Goal: Task Accomplishment & Management: Manage account settings

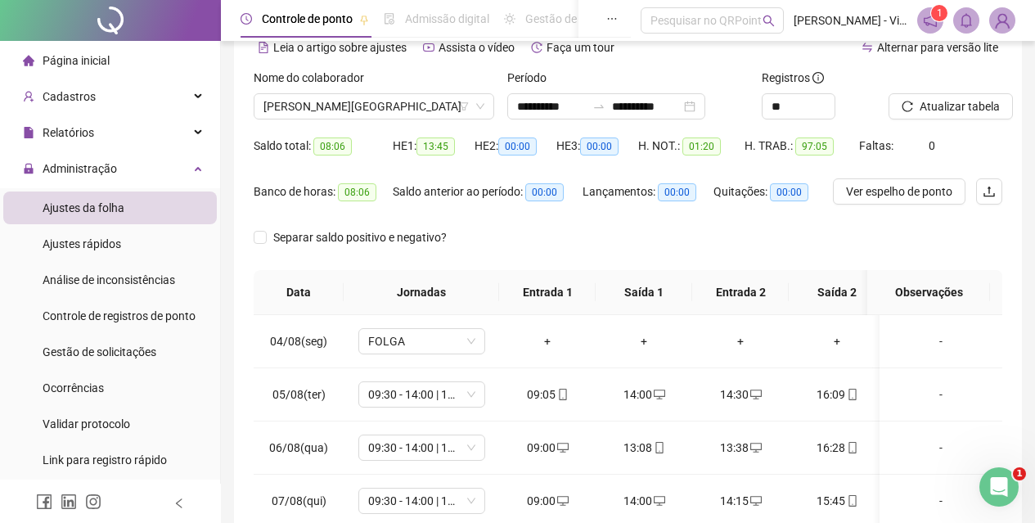
scroll to position [82, 0]
click at [397, 103] on span "[PERSON_NAME][GEOGRAPHIC_DATA]" at bounding box center [374, 106] width 221 height 25
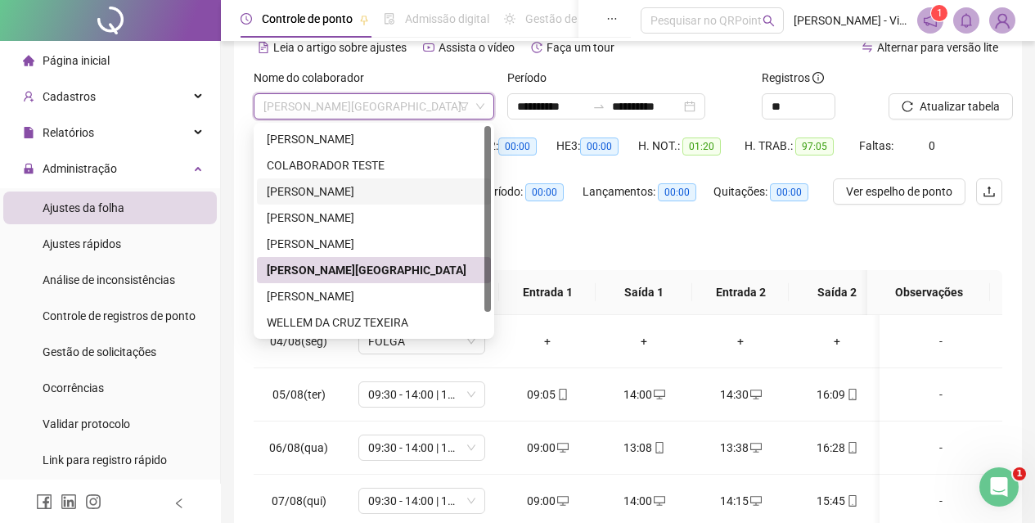
click at [341, 200] on div "[PERSON_NAME]" at bounding box center [374, 191] width 234 height 26
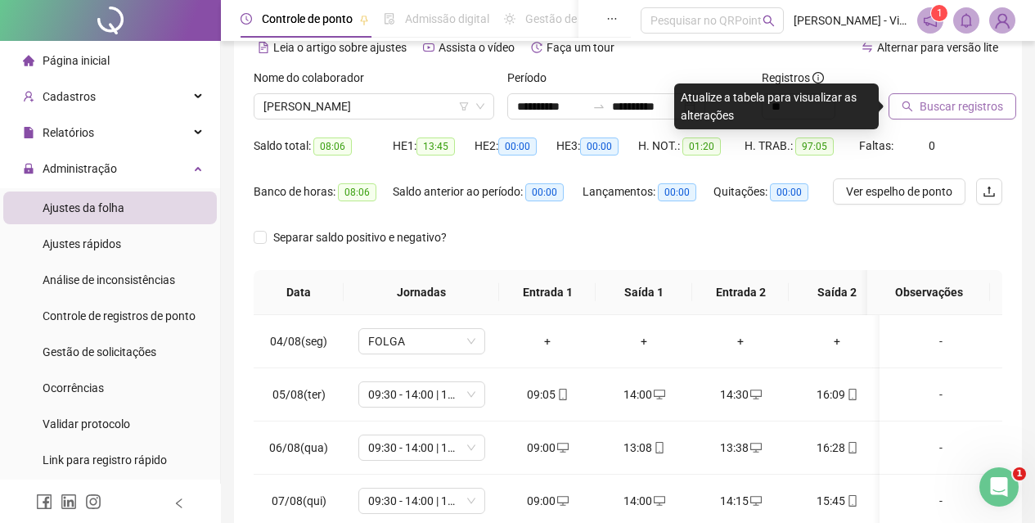
click at [917, 115] on button "Buscar registros" at bounding box center [953, 106] width 128 height 26
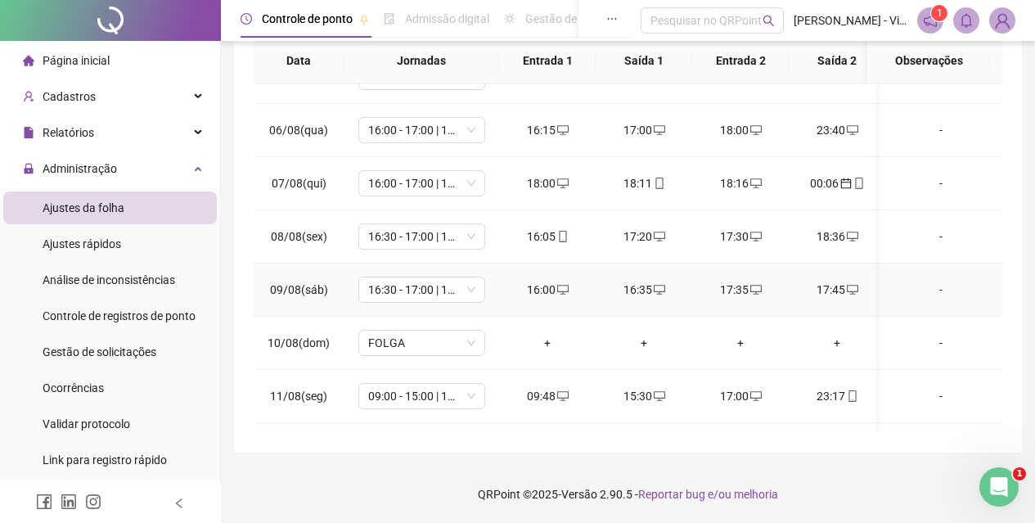
scroll to position [674, 0]
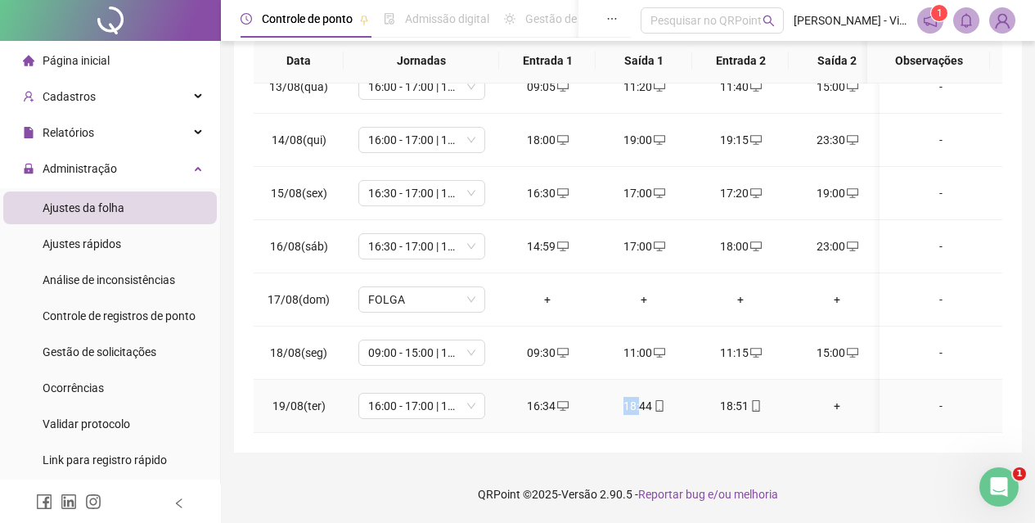
drag, startPoint x: 605, startPoint y: 420, endPoint x: 636, endPoint y: 418, distance: 31.1
click at [639, 417] on td "18:44" at bounding box center [644, 406] width 97 height 53
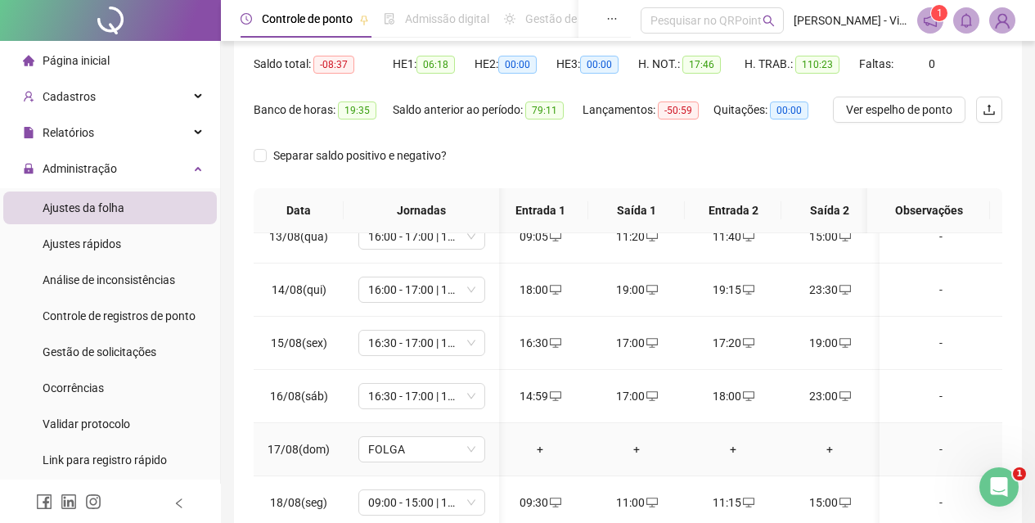
scroll to position [313, 0]
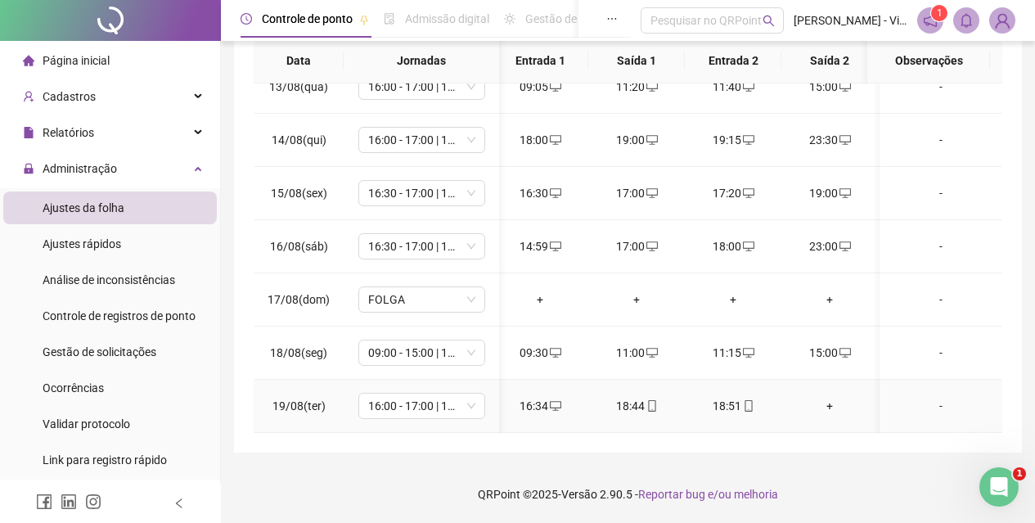
click at [833, 397] on div "+" at bounding box center [830, 406] width 70 height 18
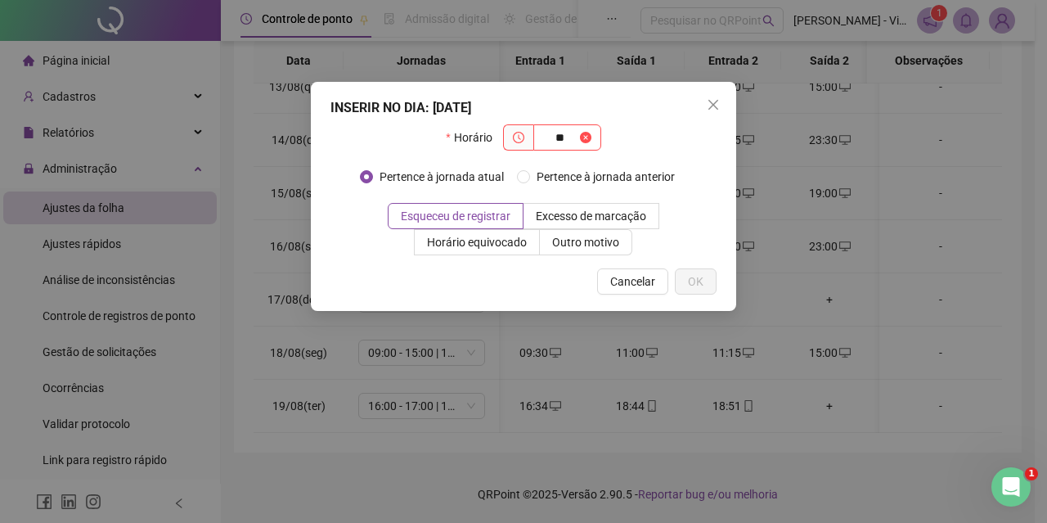
type input "**"
click at [633, 300] on div "INSERIR NO DIA : [DATE] Horário ** Pertence à jornada atual Pertence à jornada …" at bounding box center [524, 196] width 426 height 229
click at [634, 293] on button "Cancelar" at bounding box center [632, 281] width 71 height 26
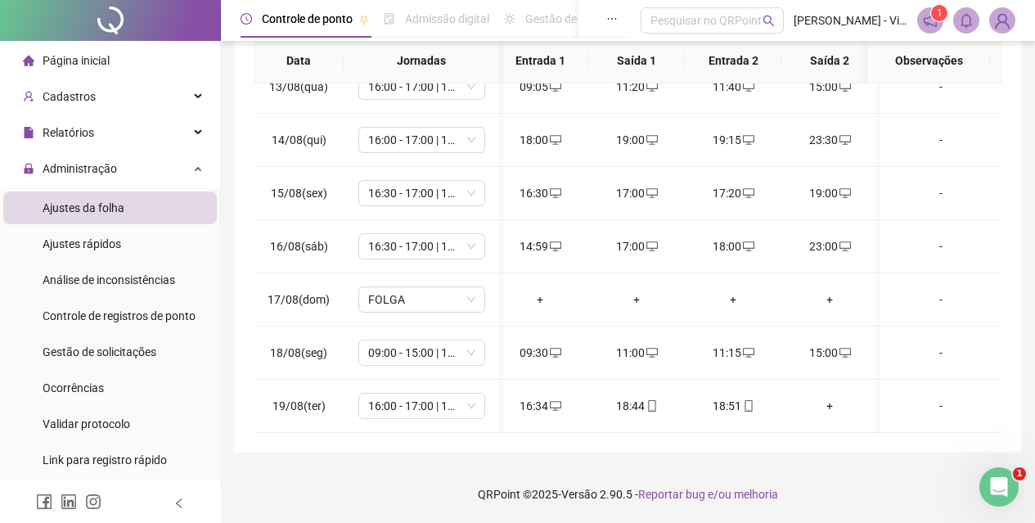
click at [588, 438] on div "**********" at bounding box center [628, 97] width 788 height 712
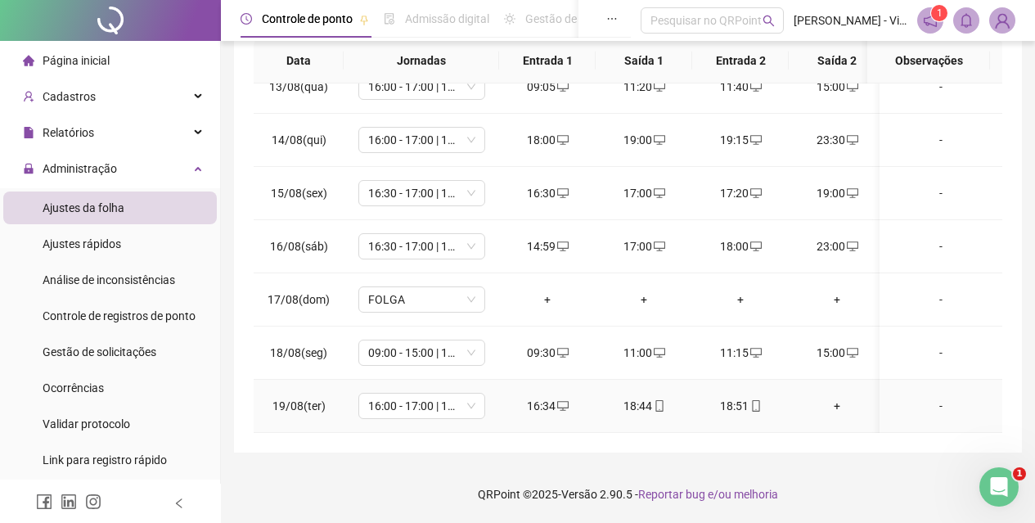
drag, startPoint x: 502, startPoint y: 417, endPoint x: 487, endPoint y: 419, distance: 15.7
click at [487, 419] on tr "19/08(ter) 16:00 - 17:00 | 17:30 - 23:30 16:34 18:44 18:51 + + + + + + + + + -" at bounding box center [1017, 406] width 1527 height 53
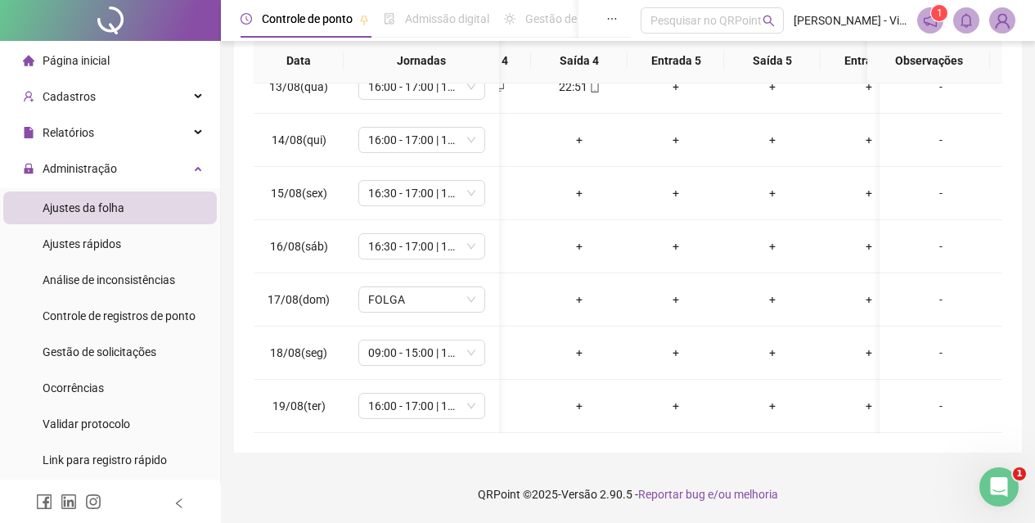
scroll to position [0, 791]
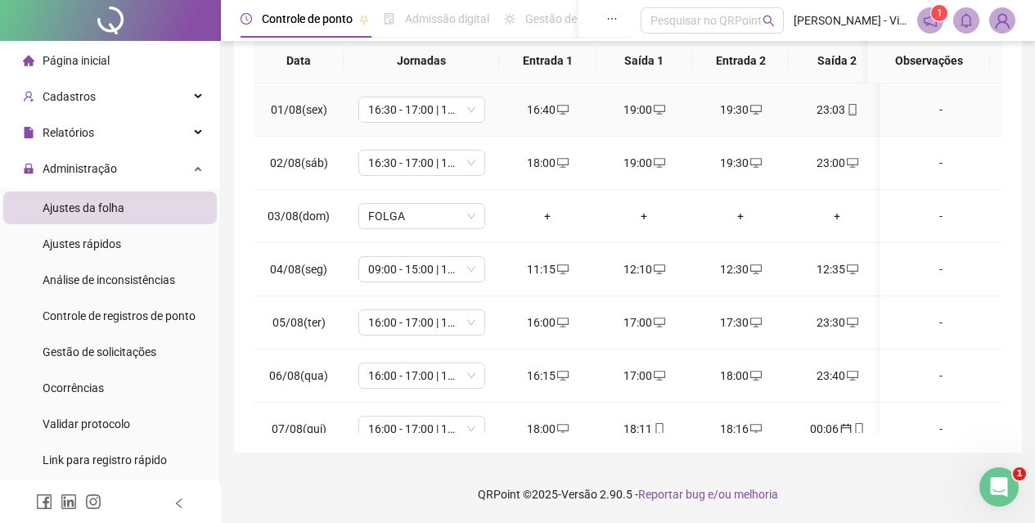
scroll to position [0, 0]
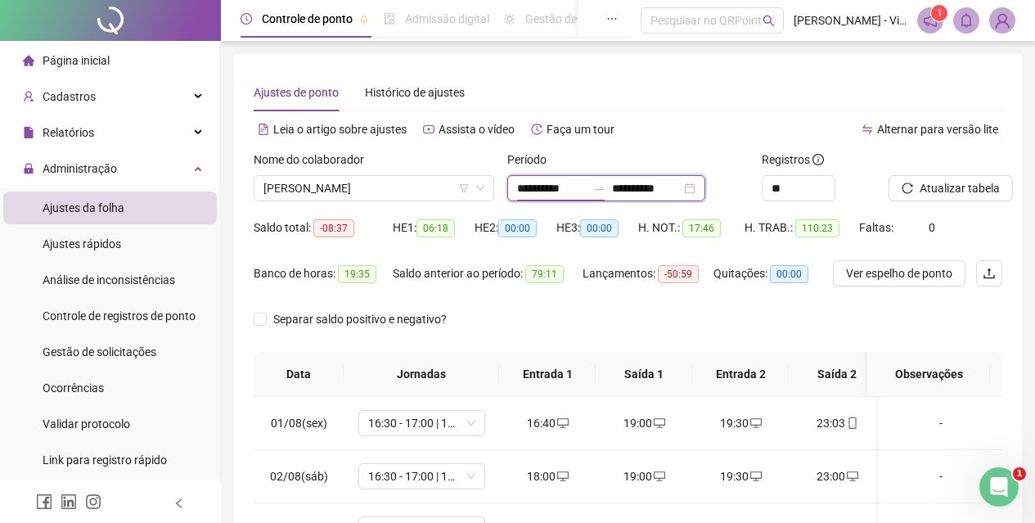
click at [578, 182] on input "**********" at bounding box center [551, 188] width 69 height 18
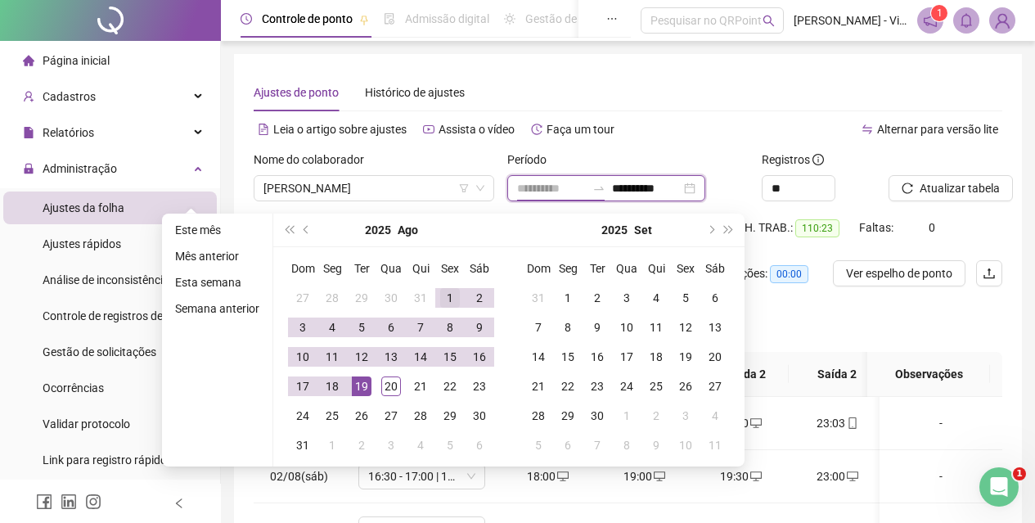
type input "**********"
click at [444, 309] on td "1" at bounding box center [449, 297] width 29 height 29
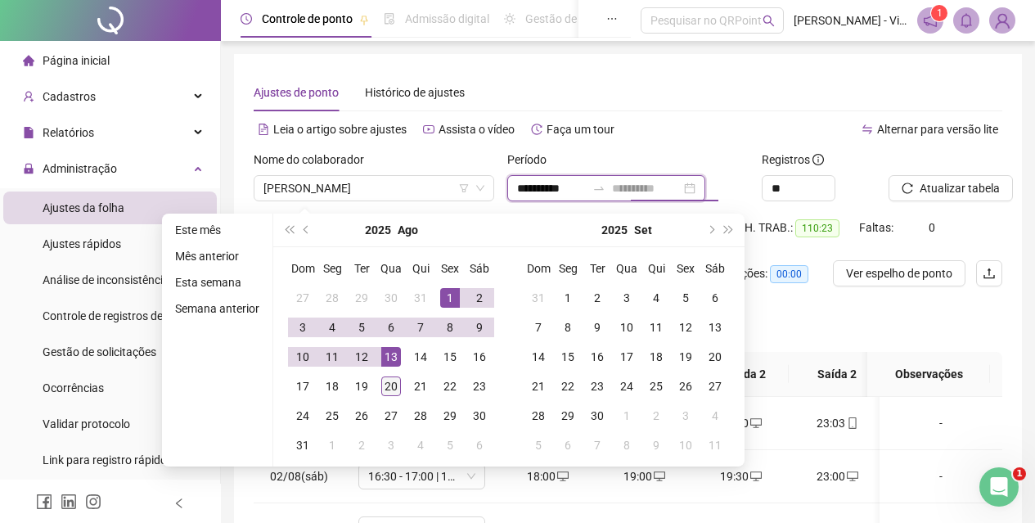
type input "**********"
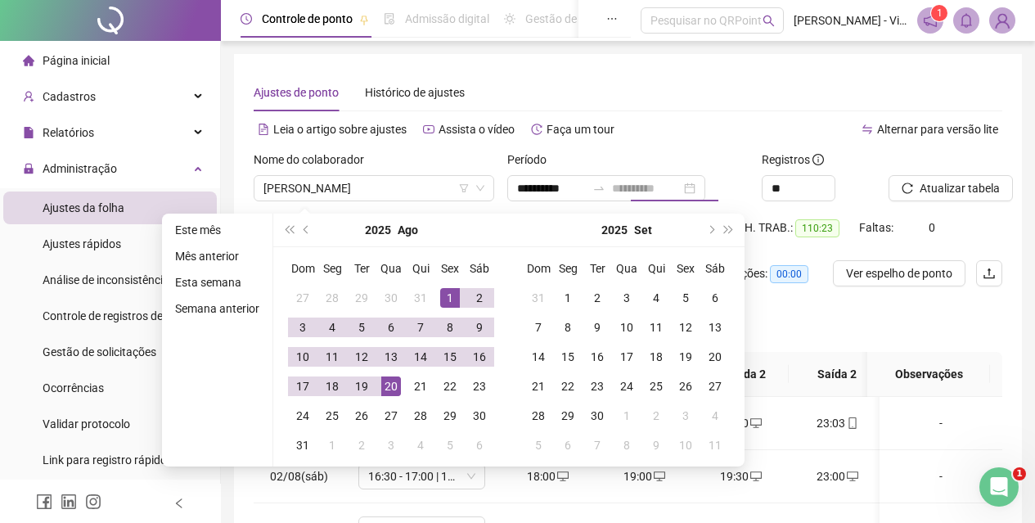
click at [381, 383] on div "20" at bounding box center [391, 386] width 20 height 20
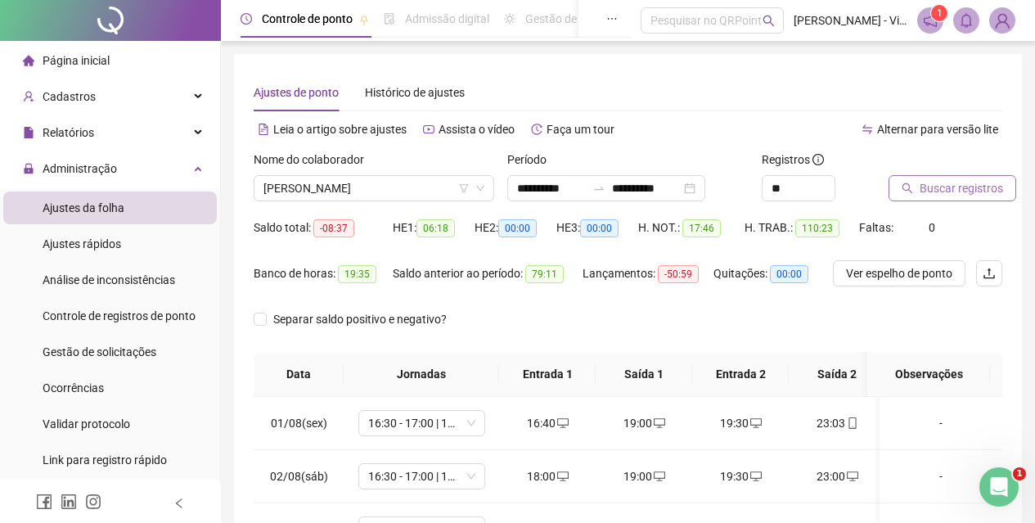
drag, startPoint x: 918, startPoint y: 186, endPoint x: 912, endPoint y: 194, distance: 10.5
click at [918, 187] on button "Buscar registros" at bounding box center [953, 188] width 128 height 26
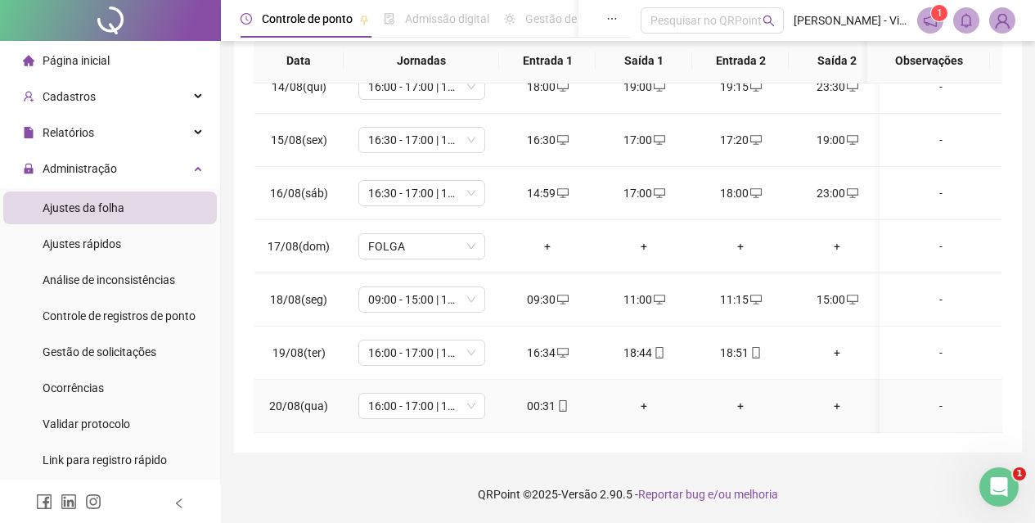
click at [559, 400] on icon "mobile" at bounding box center [562, 405] width 7 height 11
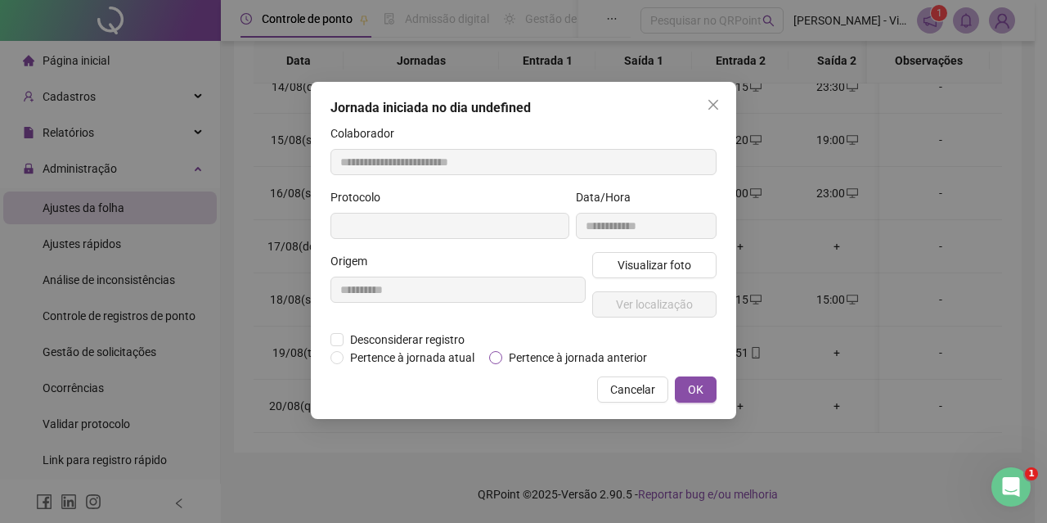
click at [508, 352] on span "Pertence à jornada anterior" at bounding box center [577, 358] width 151 height 18
click at [707, 394] on button "OK" at bounding box center [696, 389] width 42 height 26
type input "**********"
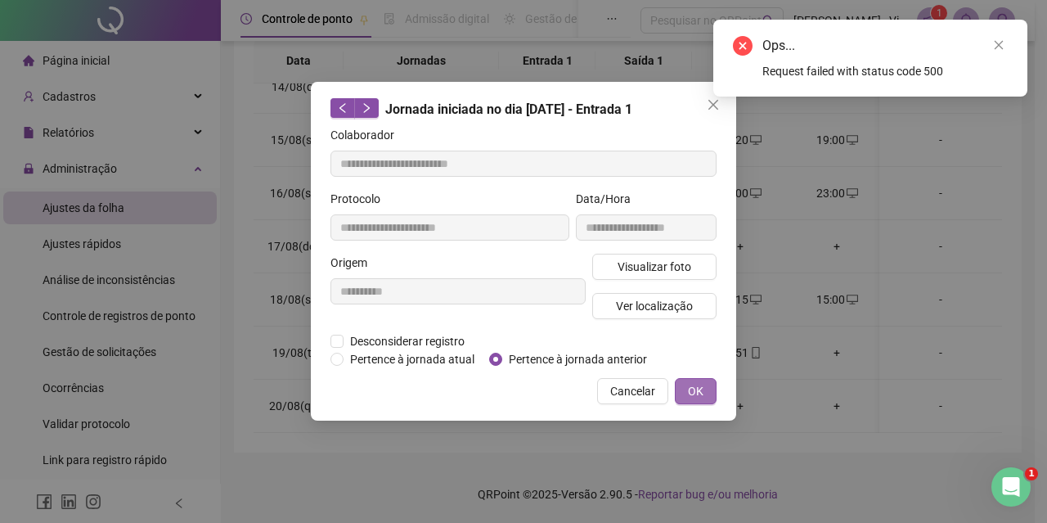
click at [691, 383] on span "OK" at bounding box center [696, 391] width 16 height 18
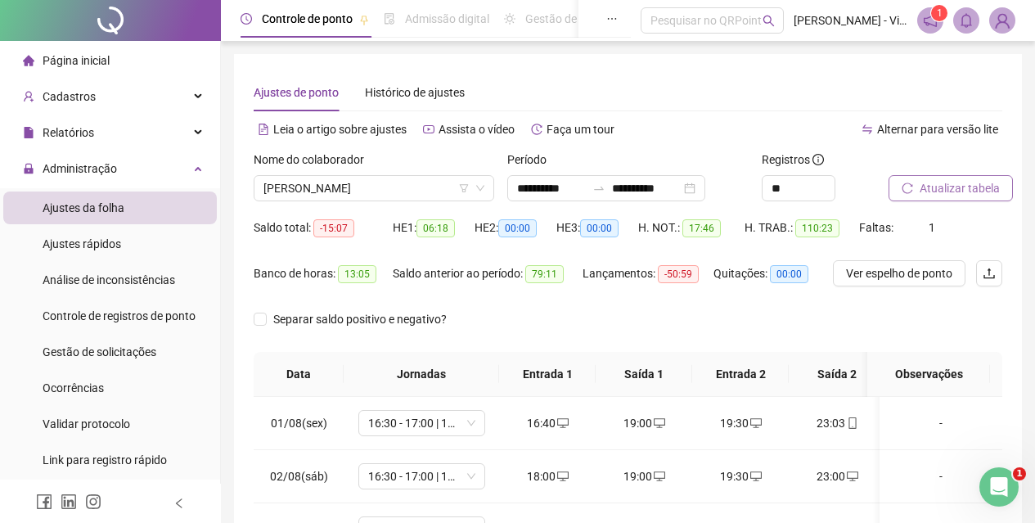
click at [946, 185] on span "Atualizar tabela" at bounding box center [960, 188] width 80 height 18
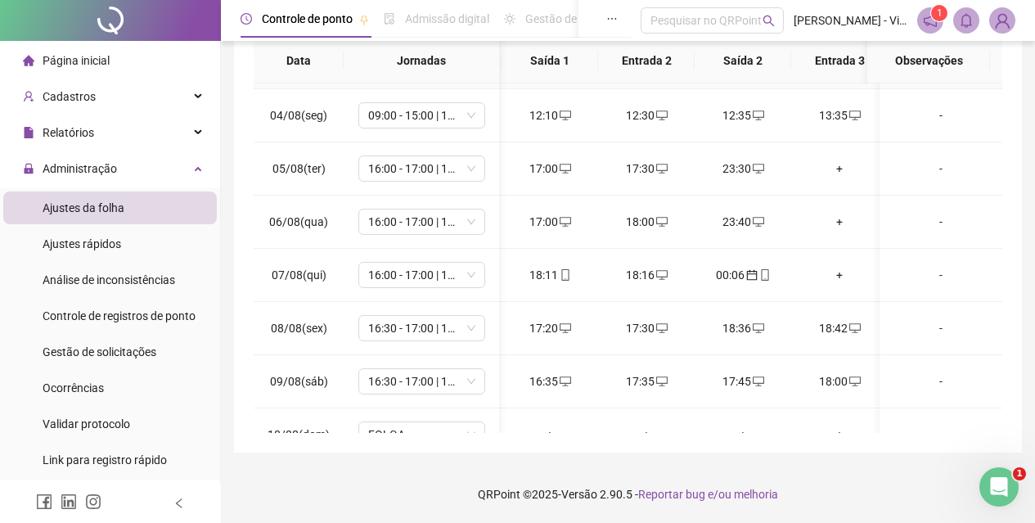
scroll to position [0, 94]
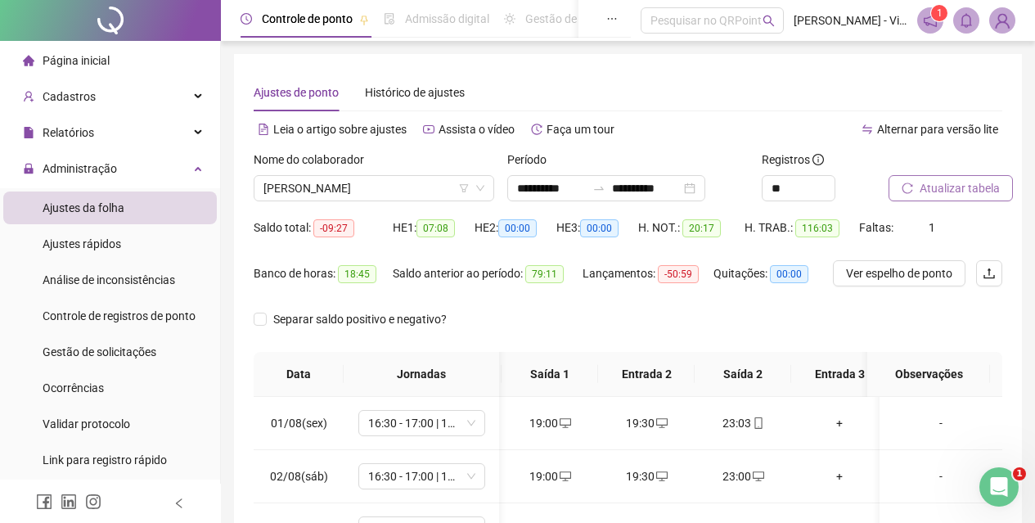
click at [939, 182] on span "Atualizar tabela" at bounding box center [960, 188] width 80 height 18
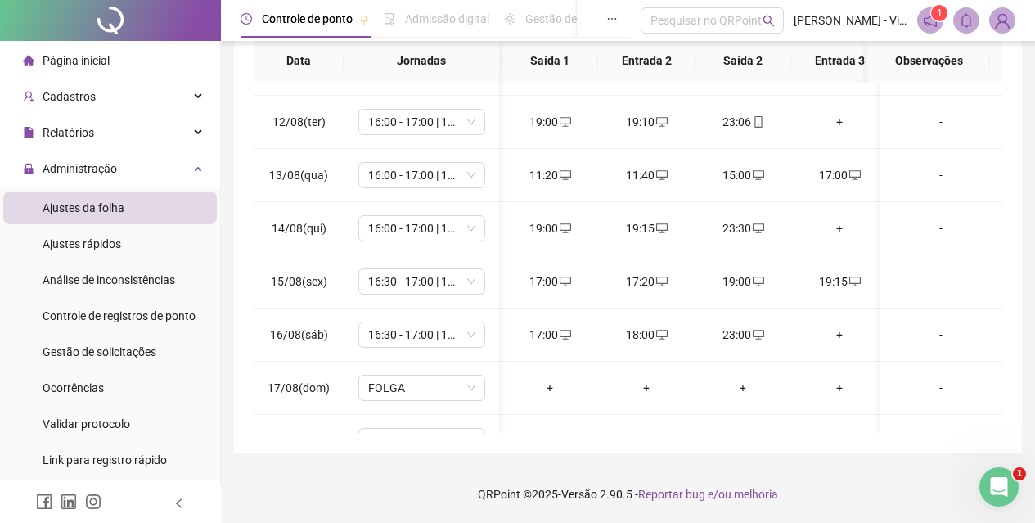
scroll to position [727, 94]
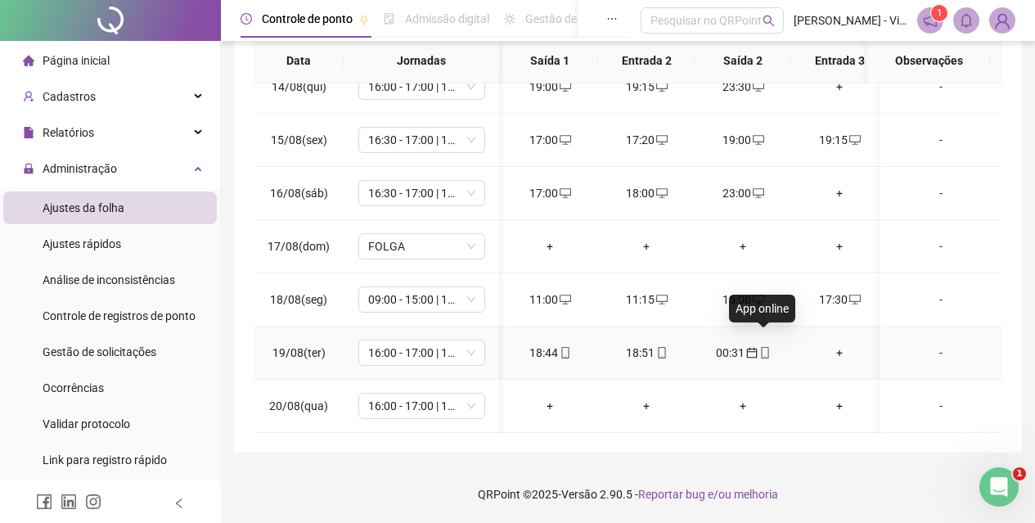
click at [765, 347] on icon "mobile" at bounding box center [764, 352] width 7 height 11
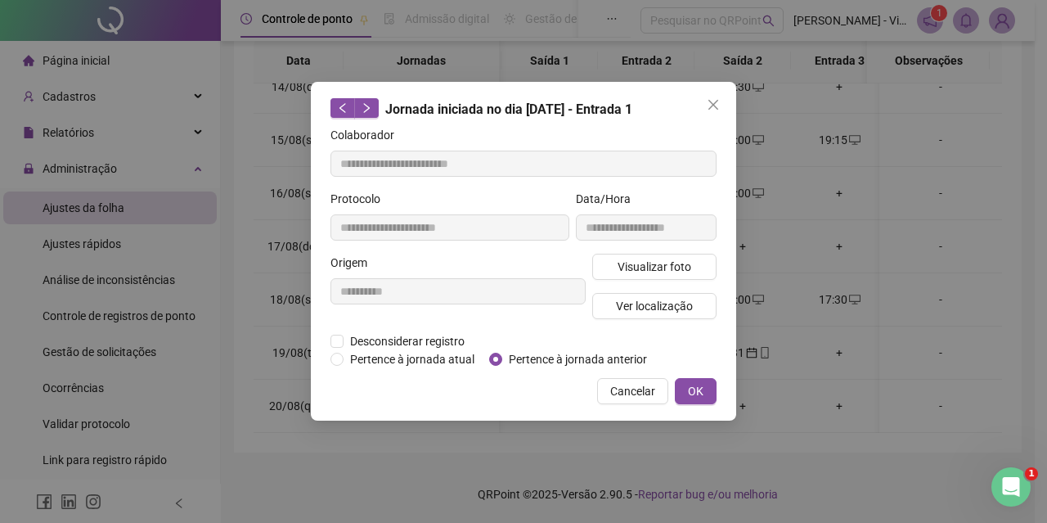
click at [633, 279] on div "Visualizar foto Ver localização" at bounding box center [654, 293] width 131 height 79
click at [637, 268] on span "Visualizar foto" at bounding box center [655, 267] width 74 height 18
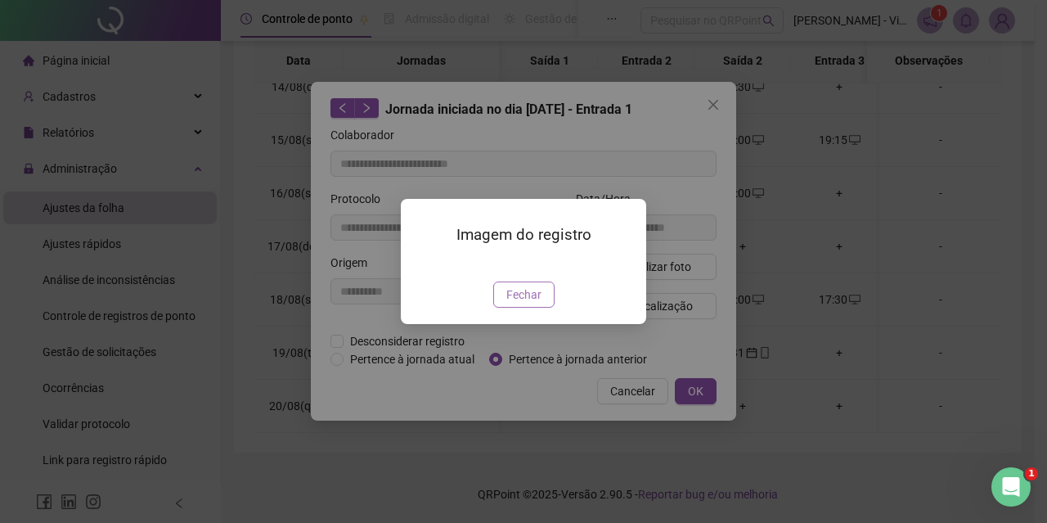
click at [533, 308] on button "Fechar" at bounding box center [523, 295] width 61 height 26
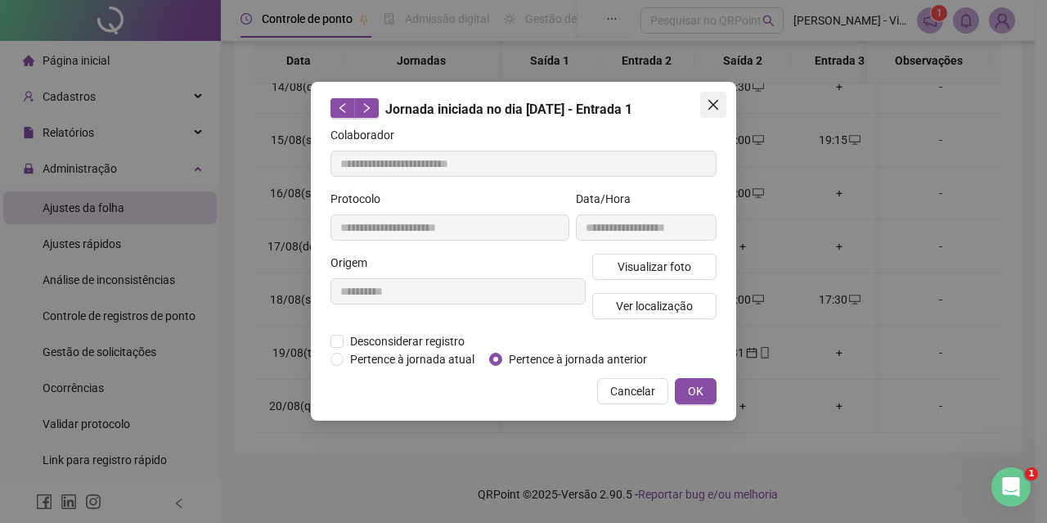
click at [712, 101] on icon "close" at bounding box center [713, 104] width 13 height 13
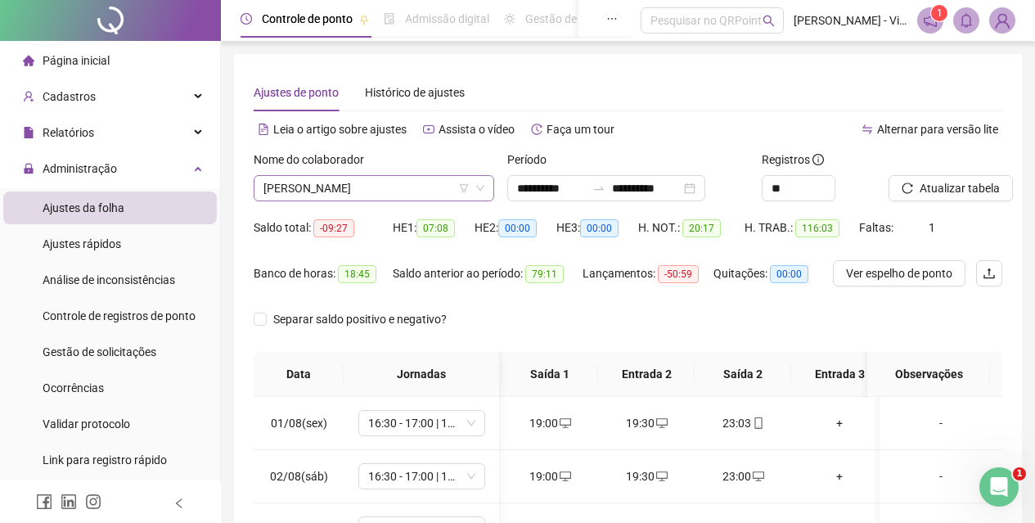
click at [363, 187] on span "[PERSON_NAME]" at bounding box center [374, 188] width 221 height 25
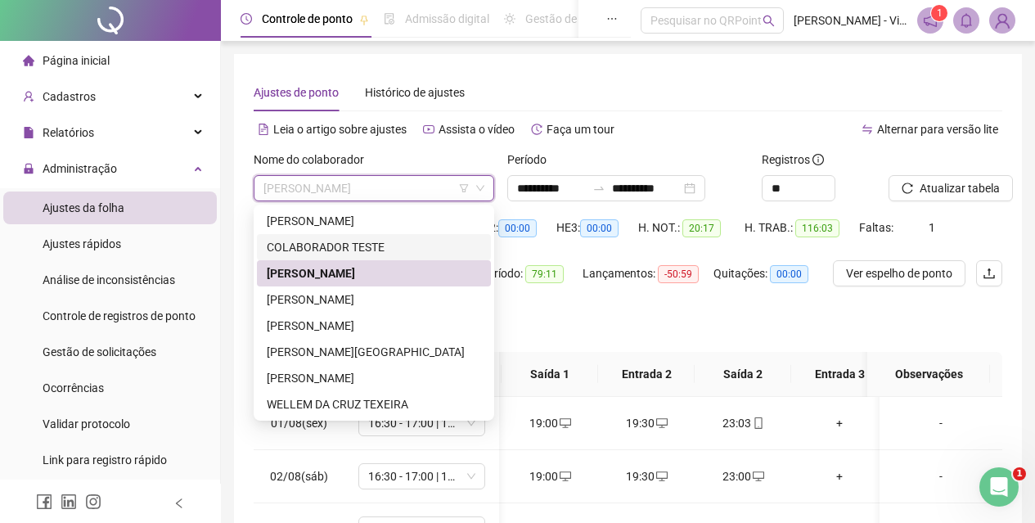
click at [354, 234] on div "COLABORADOR TESTE" at bounding box center [374, 247] width 234 height 26
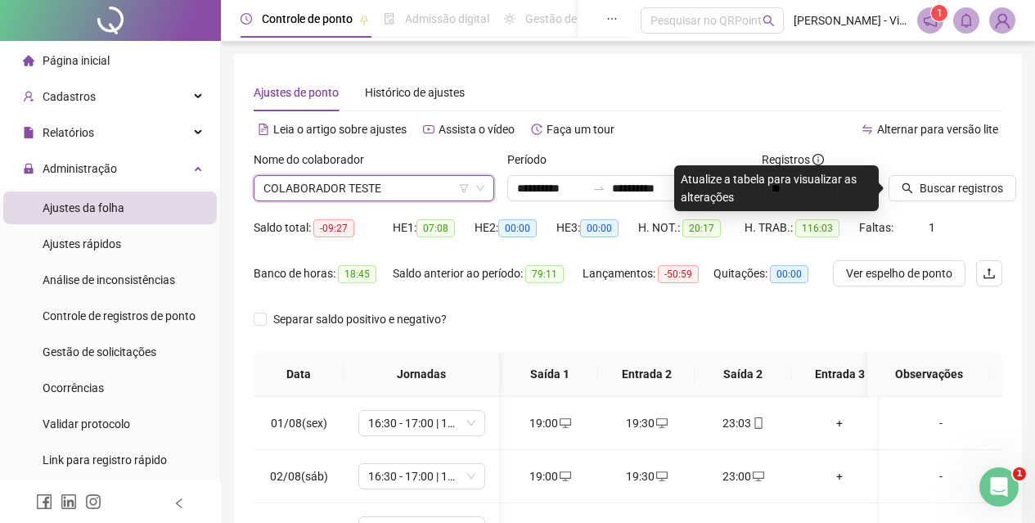
click at [349, 197] on span "COLABORADOR TESTE" at bounding box center [374, 188] width 221 height 25
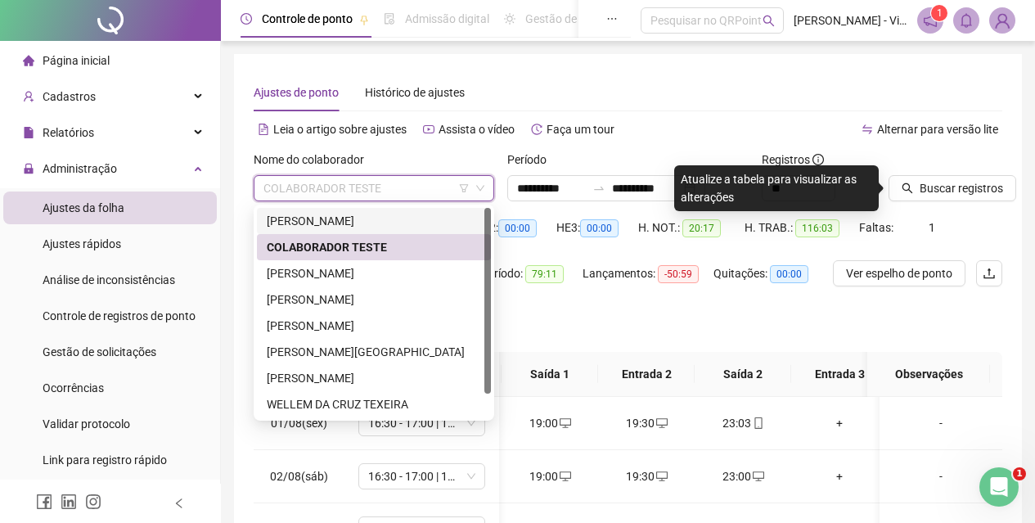
click at [356, 219] on div "[PERSON_NAME]" at bounding box center [374, 221] width 214 height 18
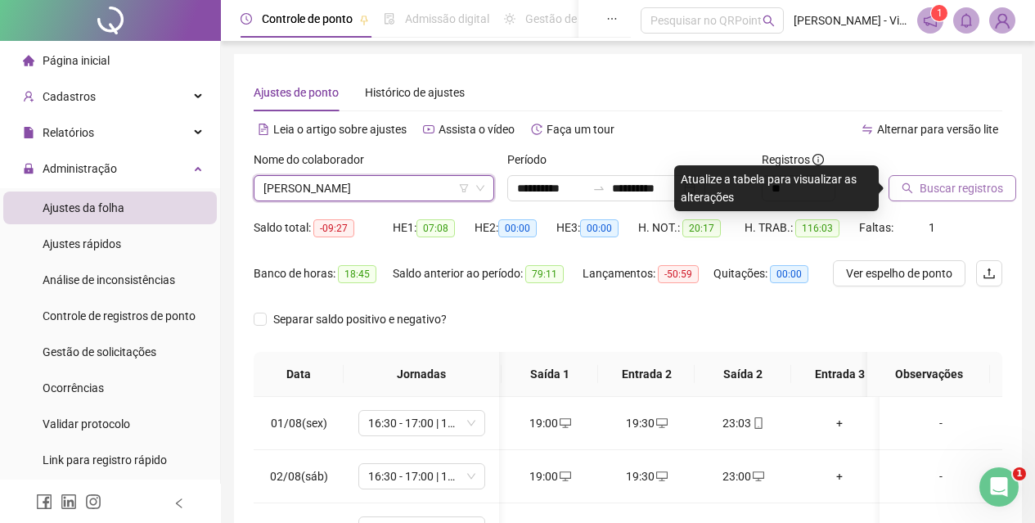
click at [956, 194] on span "Buscar registros" at bounding box center [961, 188] width 83 height 18
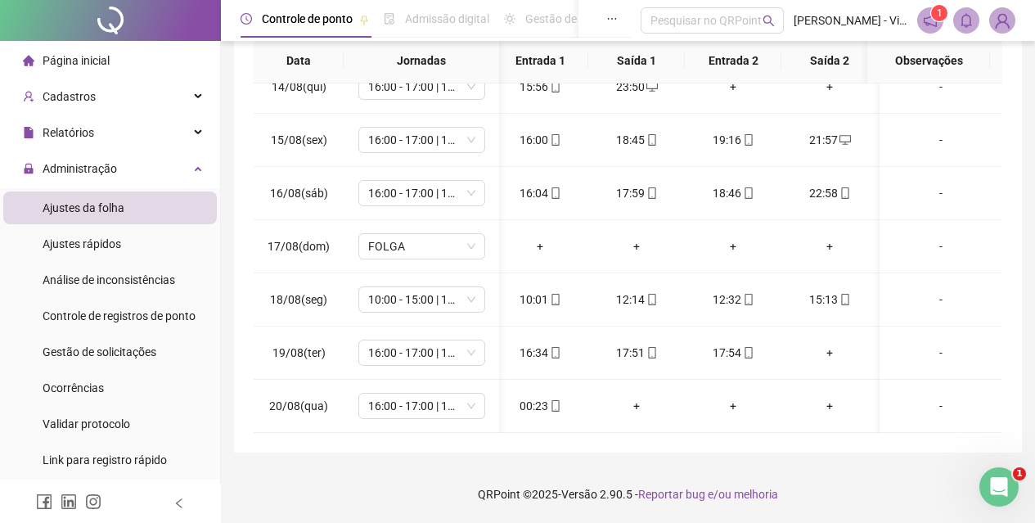
scroll to position [0, 0]
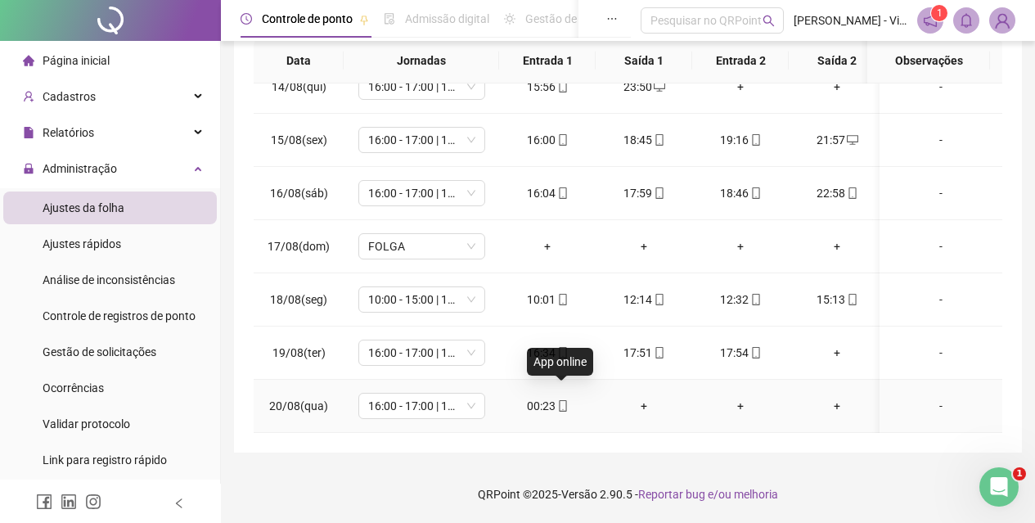
click at [561, 400] on icon "mobile" at bounding box center [562, 405] width 11 height 11
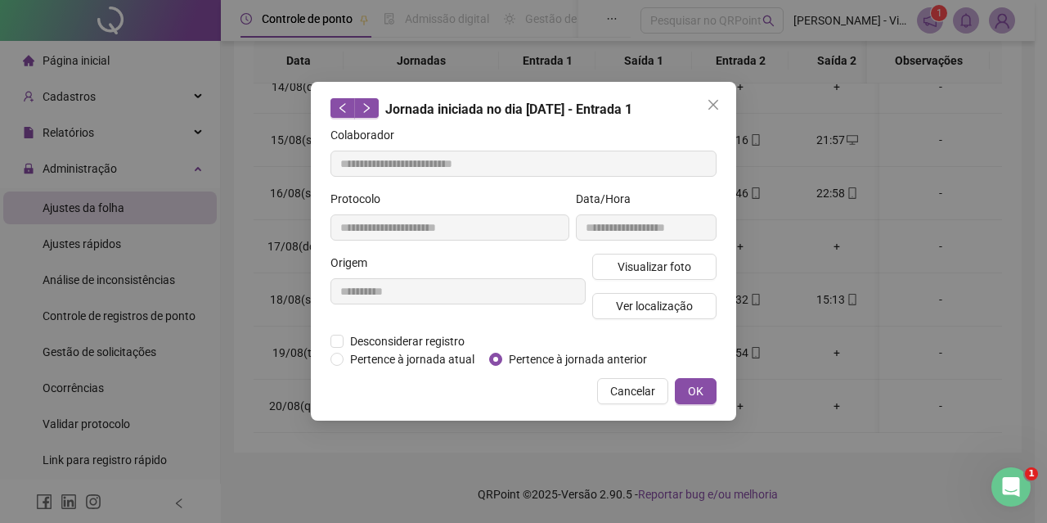
type input "**********"
click at [559, 358] on span "Pertence à jornada anterior" at bounding box center [577, 359] width 151 height 18
click at [692, 390] on span "OK" at bounding box center [696, 391] width 16 height 18
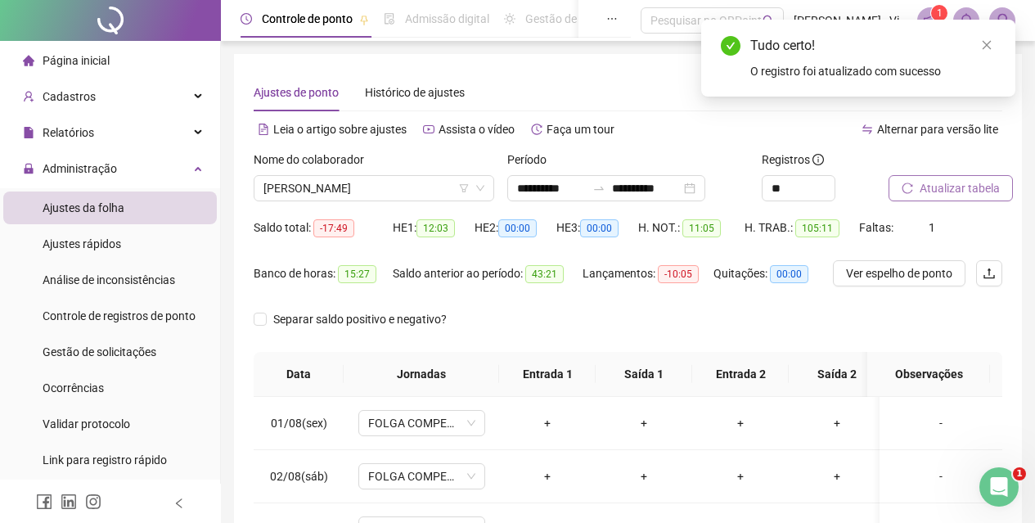
click at [948, 185] on span "Atualizar tabela" at bounding box center [960, 188] width 80 height 18
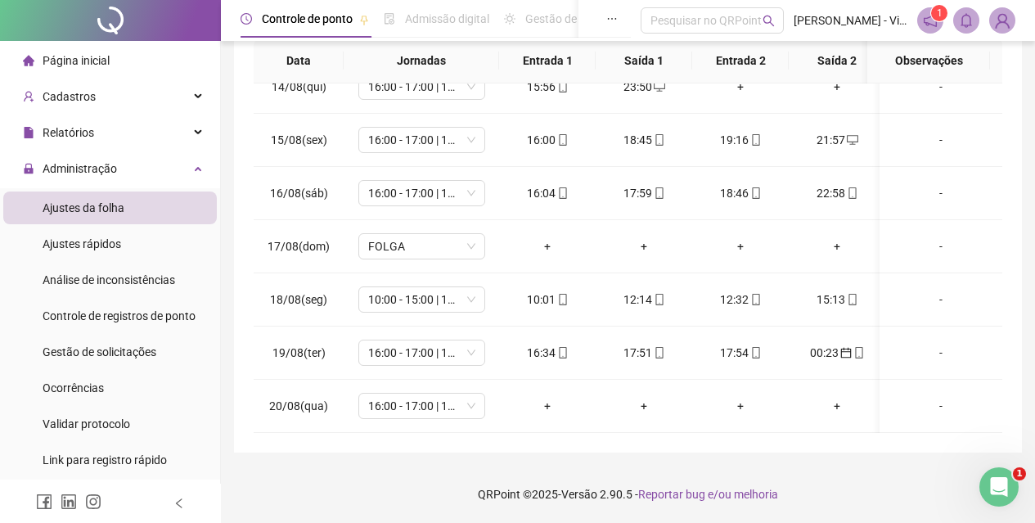
scroll to position [68, 0]
